Goal: Check status: Check status

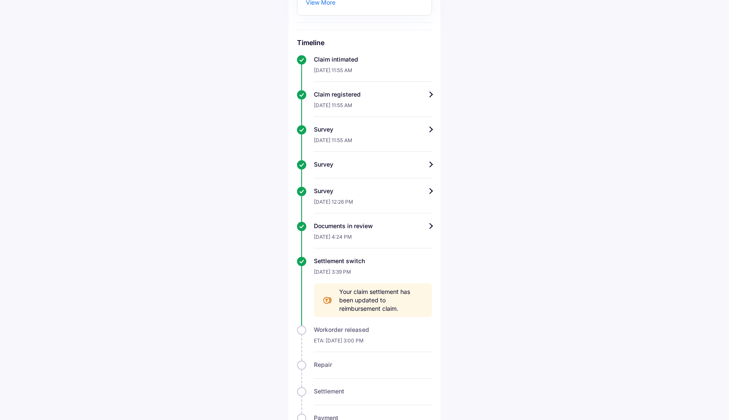
scroll to position [225, 0]
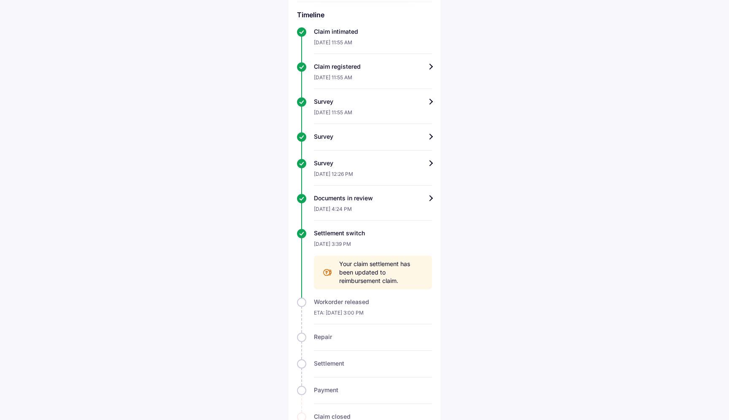
click at [358, 313] on div "ETA: [DATE] 3:00 PM" at bounding box center [373, 315] width 118 height 18
click at [341, 239] on div "[DATE] 3:39 PM" at bounding box center [373, 246] width 118 height 18
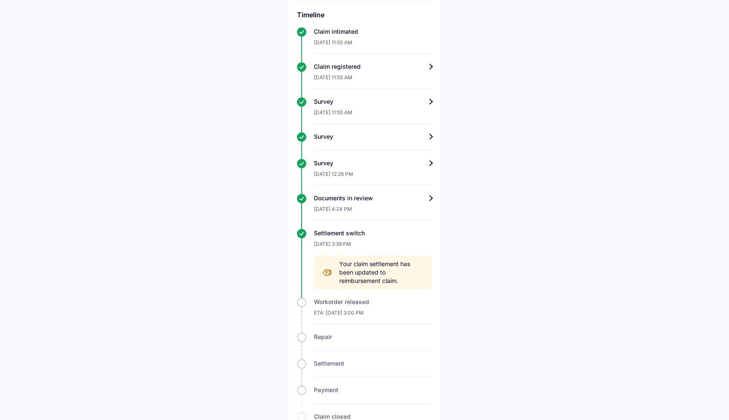
click at [338, 234] on div "Settlement switch" at bounding box center [373, 233] width 118 height 8
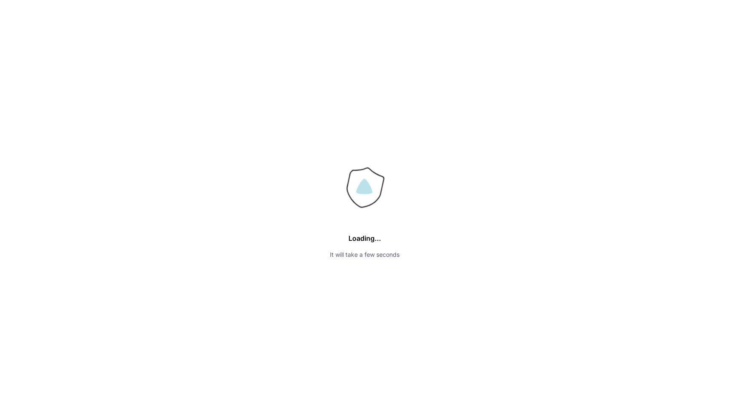
click at [338, 234] on div "Settlement switch" at bounding box center [373, 233] width 118 height 8
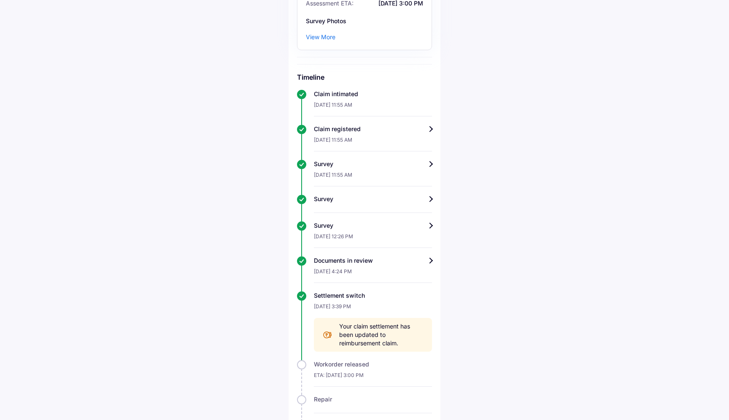
scroll to position [245, 0]
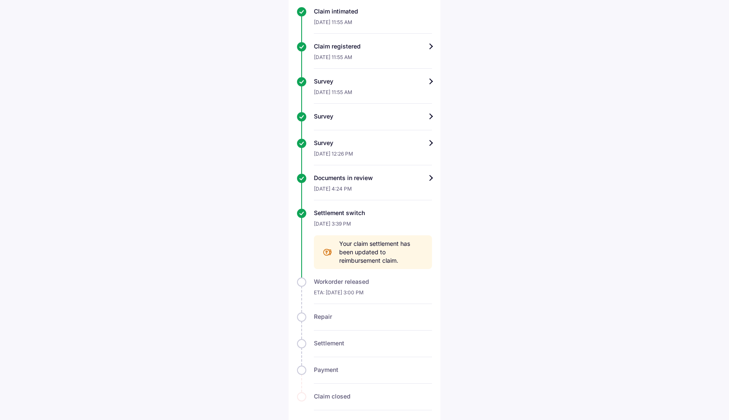
click at [414, 177] on div "Documents in review" at bounding box center [373, 178] width 118 height 8
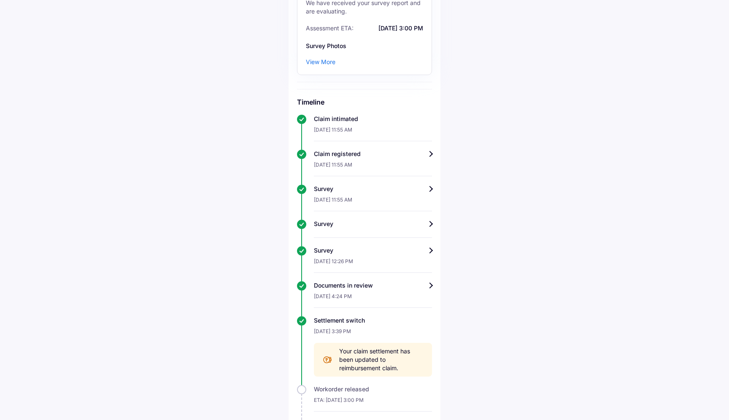
scroll to position [253, 0]
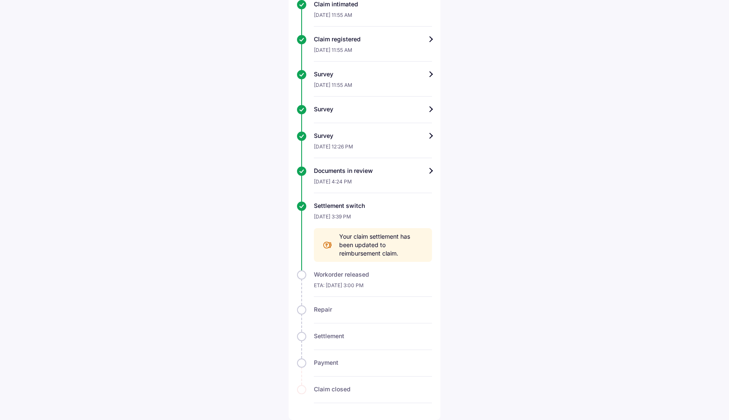
drag, startPoint x: 400, startPoint y: 255, endPoint x: 338, endPoint y: 232, distance: 66.4
click at [338, 232] on div "Your claim settlement has been updated to reimbursement claim." at bounding box center [373, 245] width 118 height 34
copy span "Your claim settlement has been updated to reimbursement claim."
click at [381, 257] on span "Your claim settlement has been updated to reimbursement claim." at bounding box center [381, 244] width 84 height 25
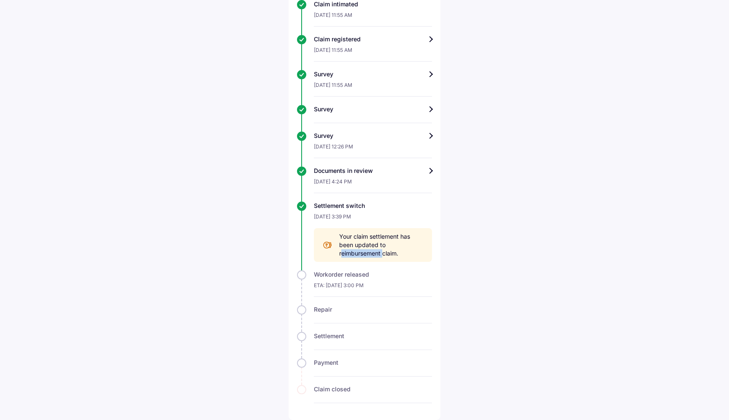
click at [381, 257] on span "Your claim settlement has been updated to reimbursement claim." at bounding box center [381, 244] width 84 height 25
click at [347, 283] on div "ETA: [DATE] 3:00 PM" at bounding box center [373, 288] width 118 height 18
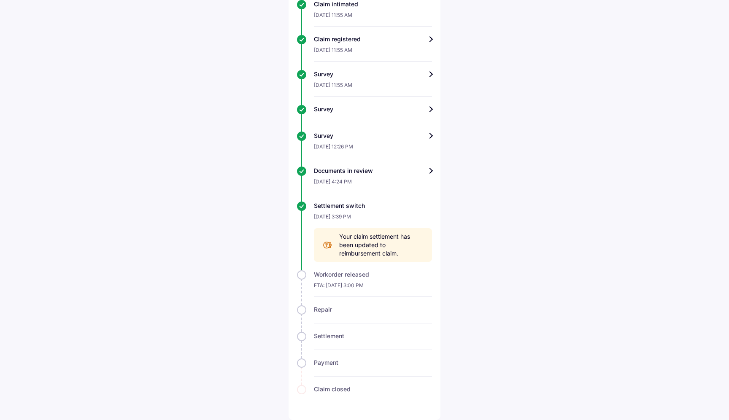
drag, startPoint x: 312, startPoint y: 202, endPoint x: 395, endPoint y: 289, distance: 120.2
click at [395, 289] on div "Timeline Claim intimated [DATE] 11:55 AM Claim registered [DATE] 11:55 AM Surve…" at bounding box center [364, 193] width 135 height 420
click at [474, 182] on div "Help Track claim for your Yamaha Fzs Claim info Survey completed We have receiv…" at bounding box center [364, 84] width 729 height 672
click at [367, 278] on div "Workorder released" at bounding box center [373, 274] width 118 height 8
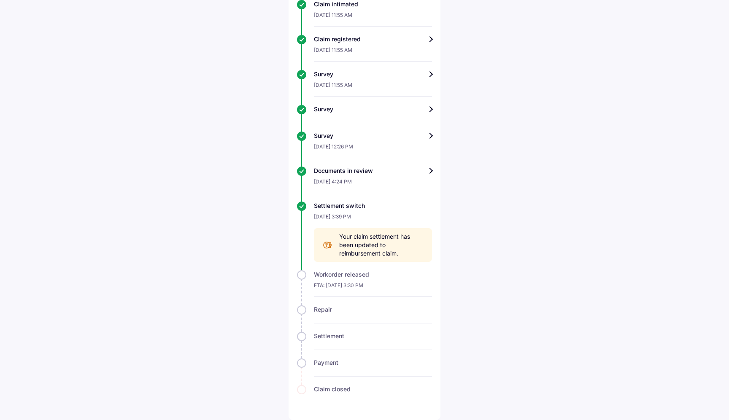
scroll to position [253, 0]
click at [350, 279] on div "ETA: [DATE] 3:30 PM" at bounding box center [373, 288] width 118 height 18
click at [361, 141] on div "[DATE] 12:26 PM" at bounding box center [373, 149] width 118 height 18
click at [429, 137] on div "Survey" at bounding box center [373, 136] width 118 height 8
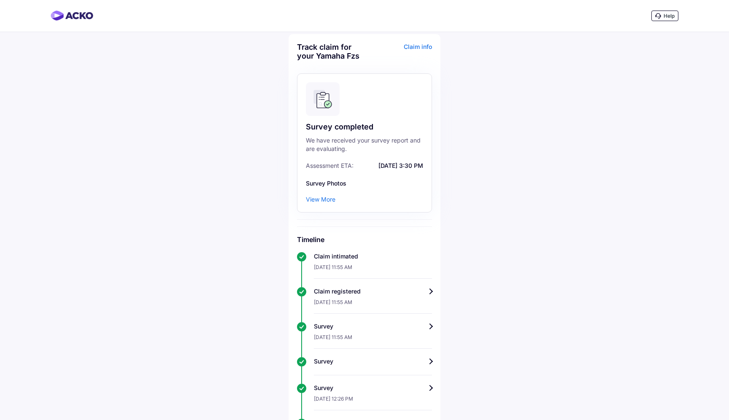
scroll to position [253, 0]
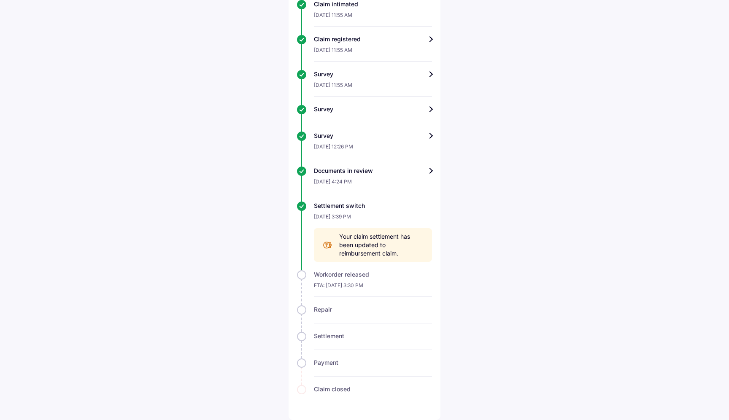
click at [388, 254] on span "Your claim settlement has been updated to reimbursement claim." at bounding box center [381, 244] width 84 height 25
click at [482, 268] on div "Help Track claim for your Yamaha Fzs Claim info Survey completed We have receiv…" at bounding box center [364, 84] width 729 height 672
click at [337, 280] on div "ETA: 16-Sep-2025, 3:30 PM" at bounding box center [373, 288] width 118 height 18
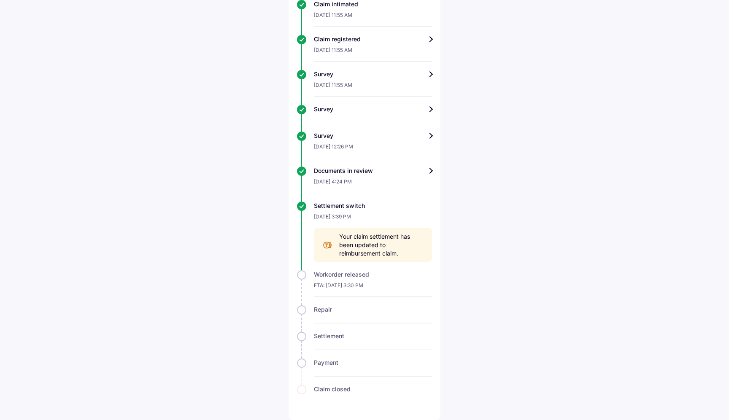
click at [337, 280] on div "ETA: 16-Sep-2025, 3:30 PM" at bounding box center [373, 288] width 118 height 18
click at [337, 278] on div "Workorder released" at bounding box center [373, 274] width 118 height 8
click at [338, 273] on div "Workorder released" at bounding box center [373, 274] width 118 height 8
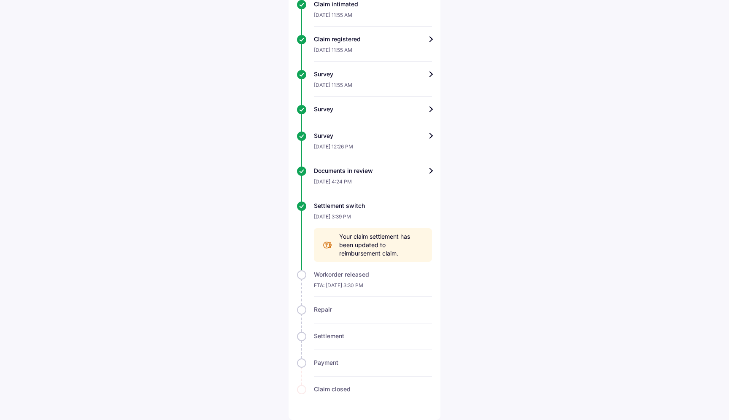
click at [338, 273] on div "Workorder released" at bounding box center [373, 274] width 118 height 8
click at [453, 202] on div "Help Track claim for your Yamaha Fzs Claim info Survey completed We have receiv…" at bounding box center [364, 84] width 729 height 672
click at [347, 285] on div "ETA: 16-Sep-2025, 3:30 PM" at bounding box center [373, 288] width 118 height 18
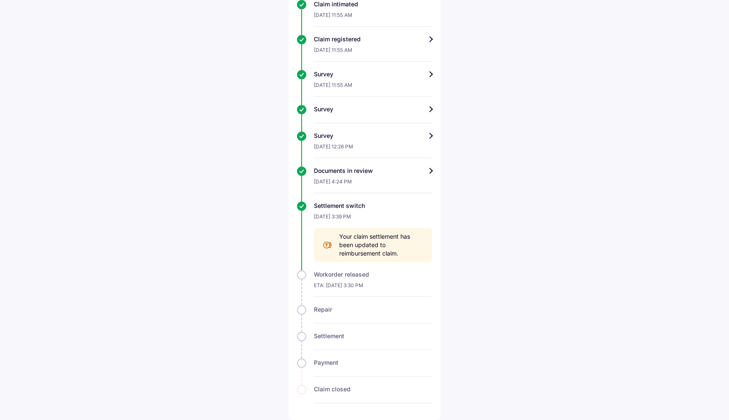
click at [347, 285] on div "ETA: 16-Sep-2025, 3:30 PM" at bounding box center [373, 288] width 118 height 18
click at [343, 274] on div "Workorder released" at bounding box center [373, 274] width 118 height 8
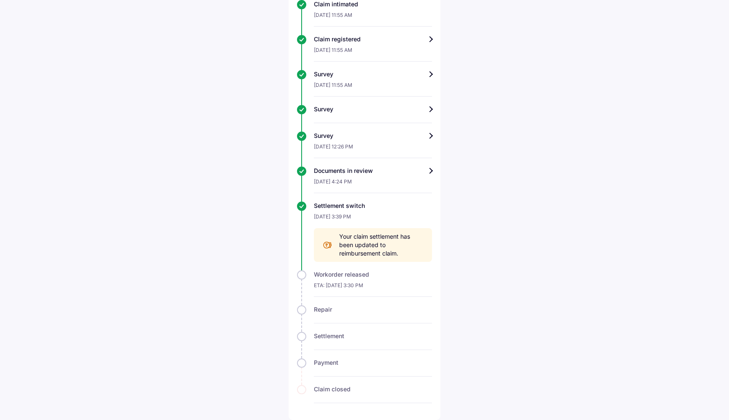
click at [368, 240] on span "Your claim settlement has been updated to reimbursement claim." at bounding box center [381, 244] width 84 height 25
click at [364, 278] on div "Workorder released" at bounding box center [373, 274] width 118 height 8
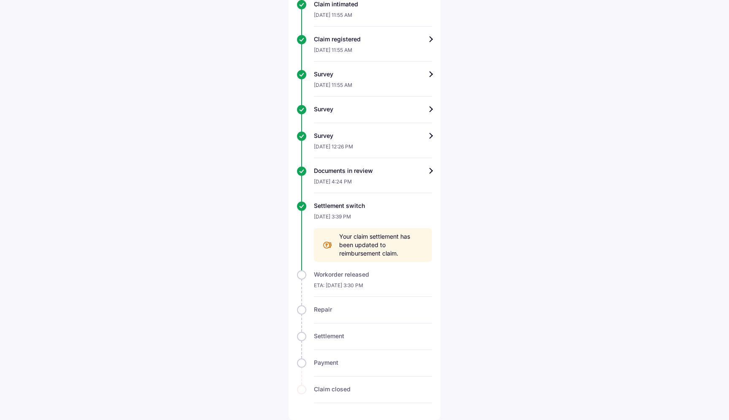
click at [364, 272] on div "Workorder released" at bounding box center [373, 274] width 118 height 8
